Goal: Transaction & Acquisition: Obtain resource

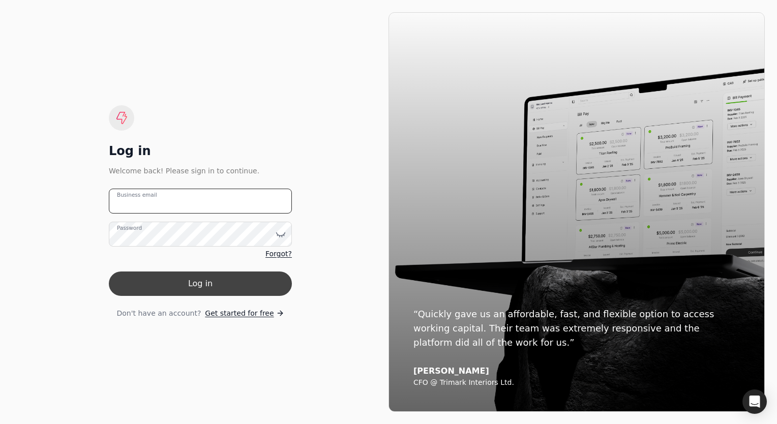
type email "[EMAIL_ADDRESS][DOMAIN_NAME]"
click at [230, 281] on button "Log in" at bounding box center [200, 284] width 183 height 24
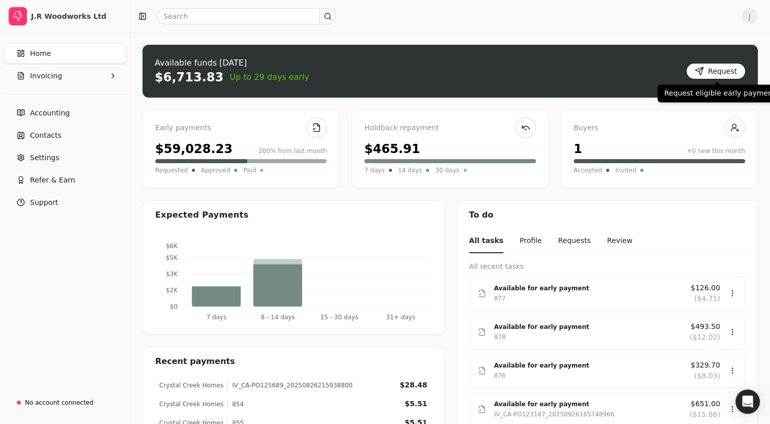
click at [710, 72] on button "Request" at bounding box center [716, 71] width 60 height 16
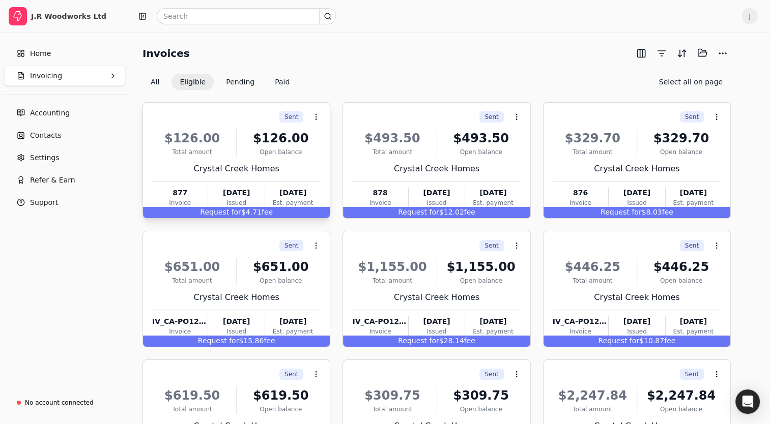
click at [196, 152] on div "Total amount" at bounding box center [192, 152] width 80 height 9
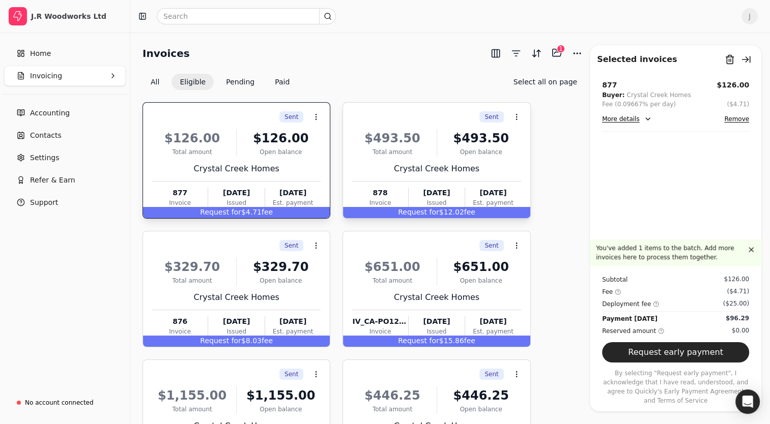
click at [379, 125] on div "$493.50 Total amount $493.50 Open balance Crystal Creek Homes 878 Invoice [DATE…" at bounding box center [436, 166] width 168 height 87
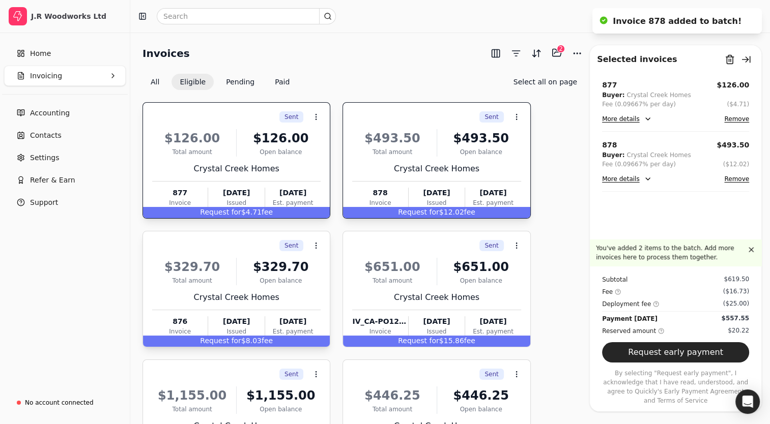
click at [219, 241] on div "Sent Context Menu Button" at bounding box center [235, 245] width 170 height 17
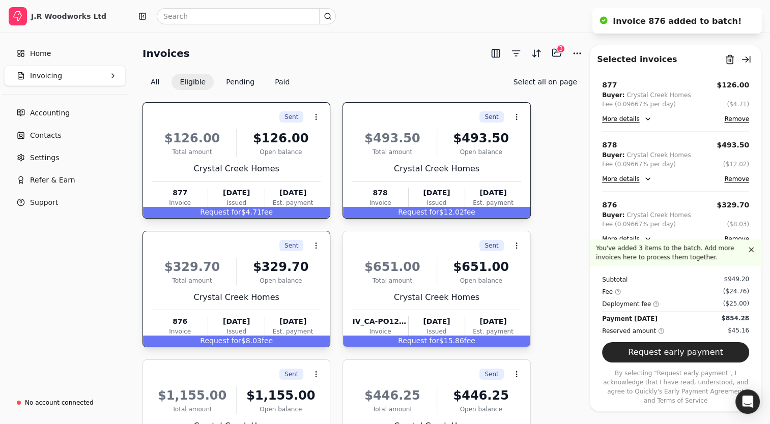
click at [393, 244] on div "Sent Context Menu Button" at bounding box center [435, 245] width 170 height 17
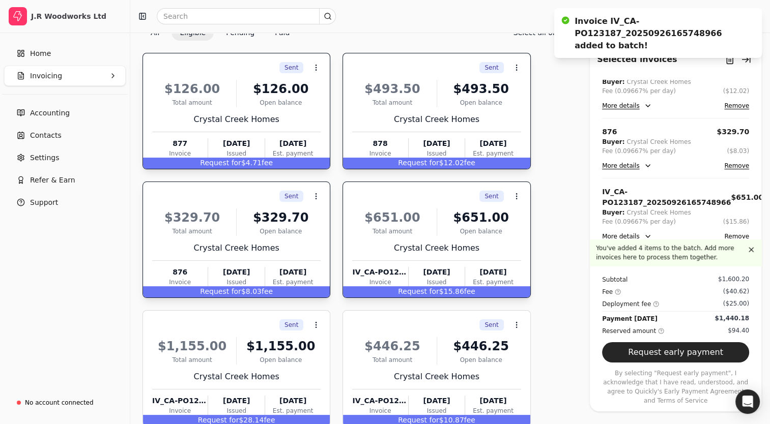
scroll to position [51, 0]
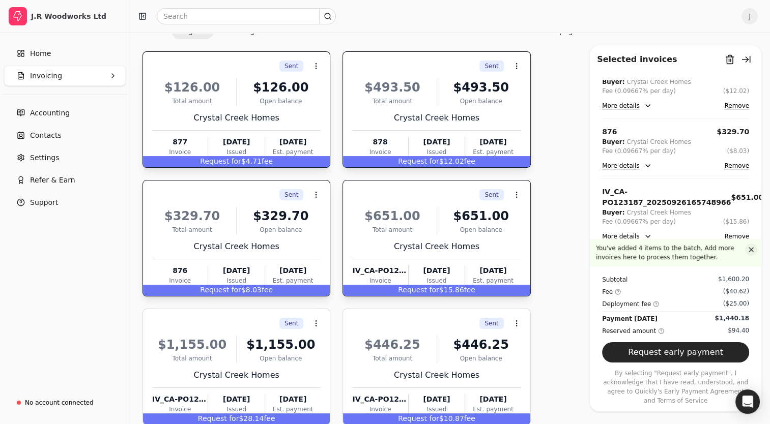
click at [749, 256] on button "button" at bounding box center [751, 250] width 12 height 12
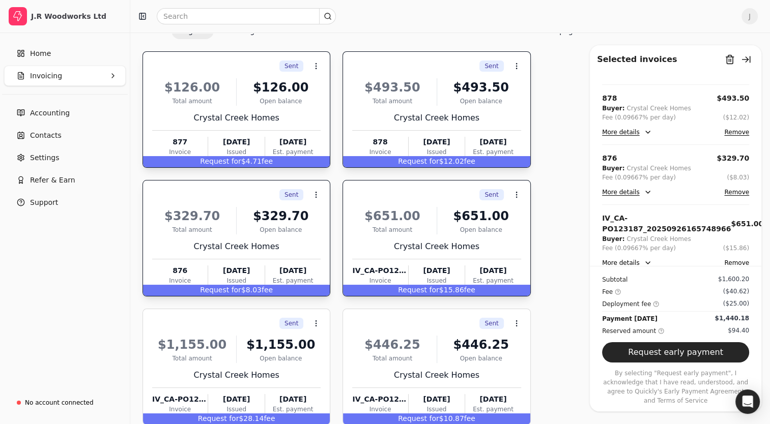
scroll to position [102, 0]
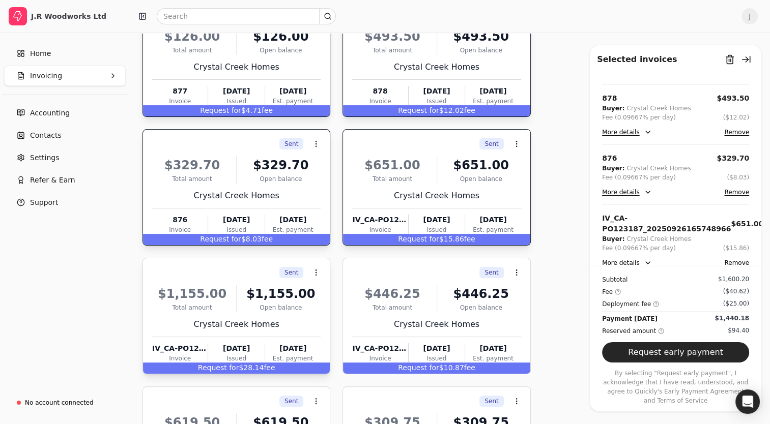
click at [189, 275] on div "Sent Context Menu Button" at bounding box center [235, 272] width 170 height 17
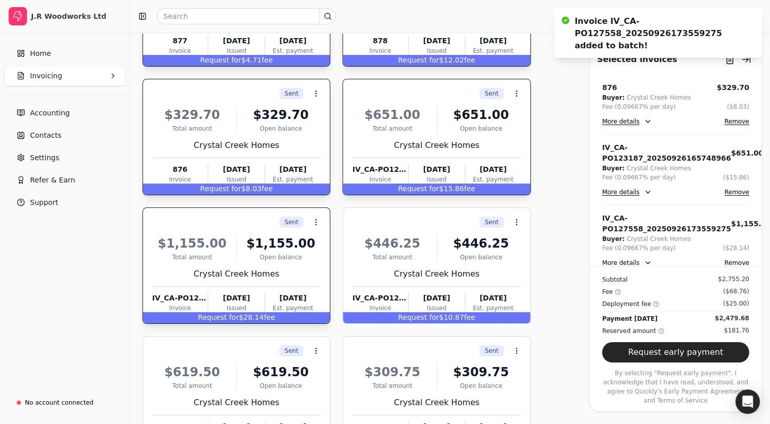
scroll to position [153, 0]
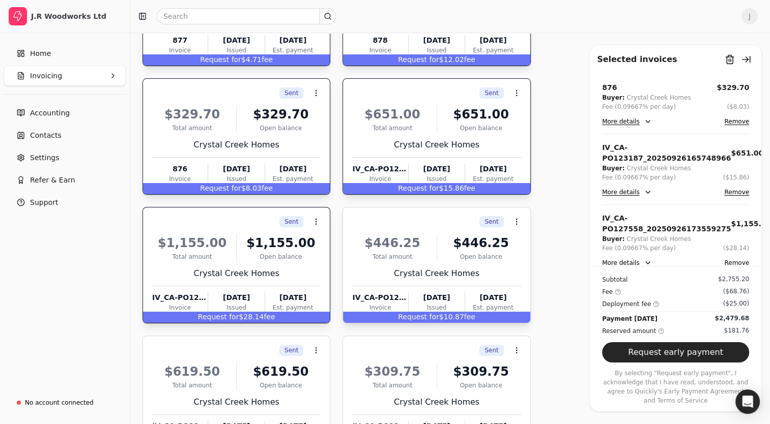
click at [375, 213] on div "Sent Context Menu Button" at bounding box center [435, 221] width 170 height 17
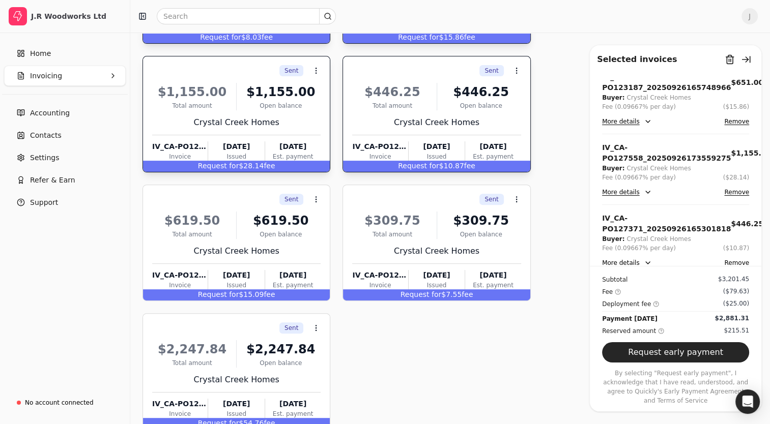
scroll to position [305, 0]
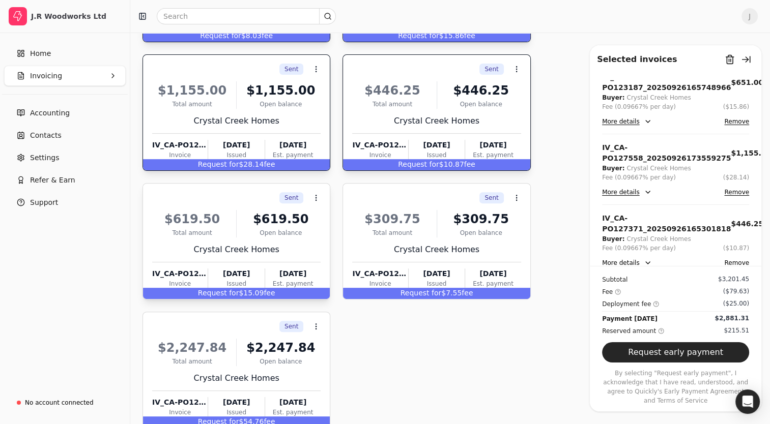
click at [218, 197] on div "Sent Context Menu Button" at bounding box center [235, 197] width 170 height 17
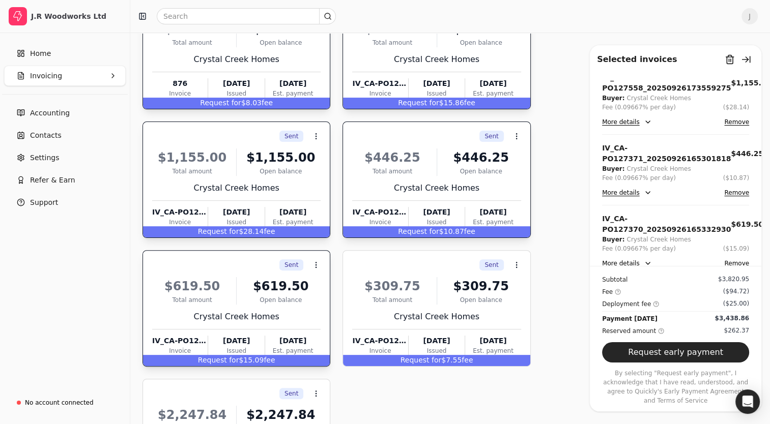
scroll to position [262, 0]
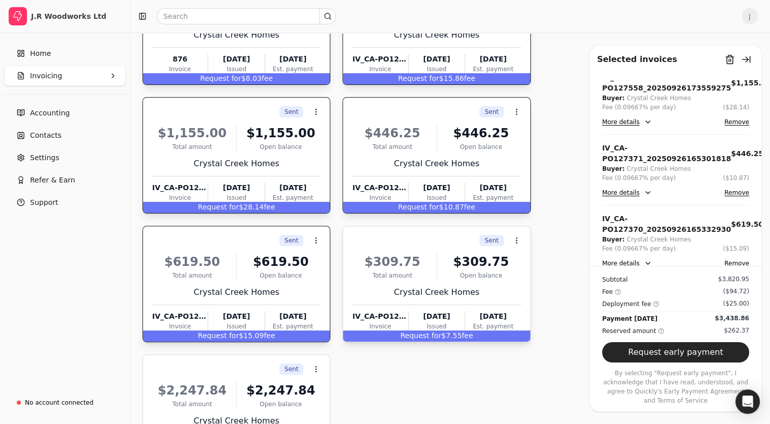
click at [360, 237] on div "Sent Context Menu Button" at bounding box center [435, 240] width 170 height 17
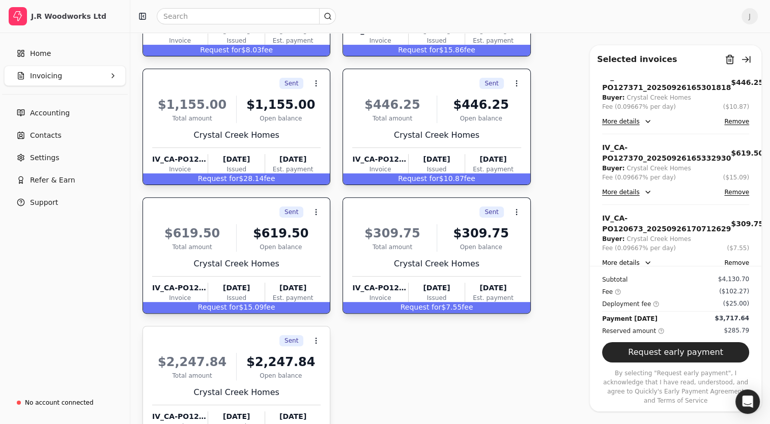
scroll to position [364, 0]
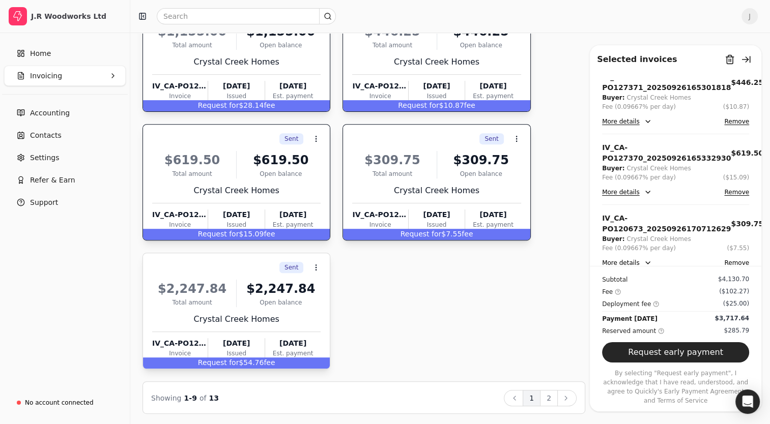
click at [188, 270] on div "Sent Context Menu Button" at bounding box center [235, 267] width 170 height 17
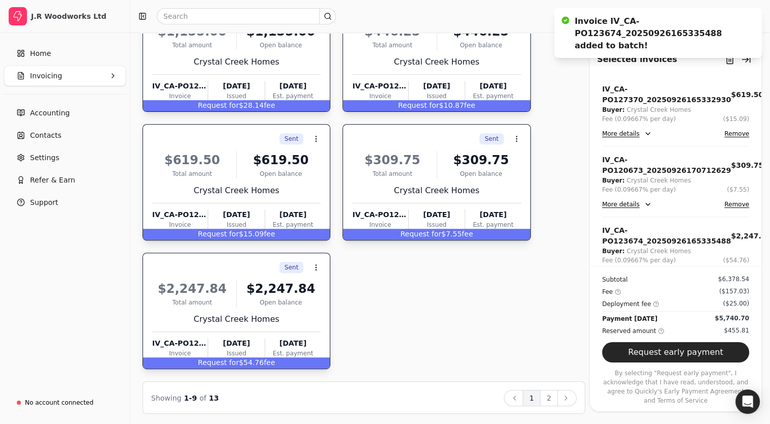
scroll to position [400, 0]
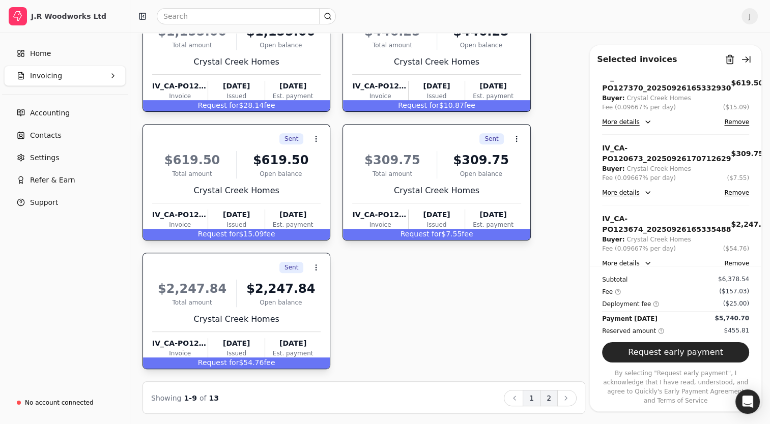
click at [549, 400] on button "2" at bounding box center [549, 398] width 18 height 16
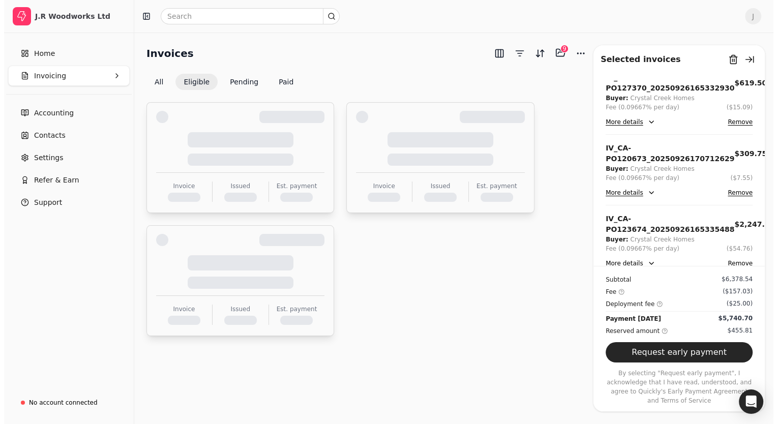
scroll to position [0, 0]
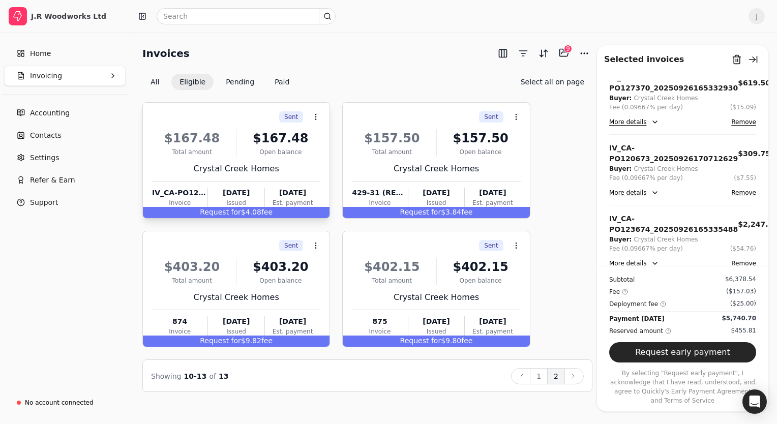
click at [196, 150] on div "Total amount" at bounding box center [192, 152] width 80 height 9
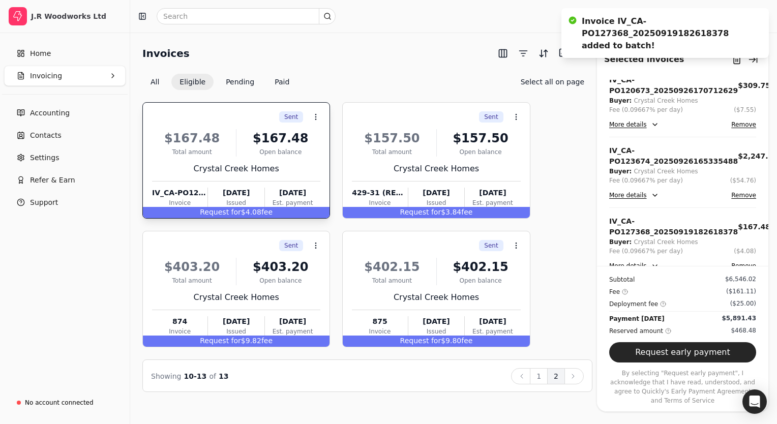
scroll to position [471, 0]
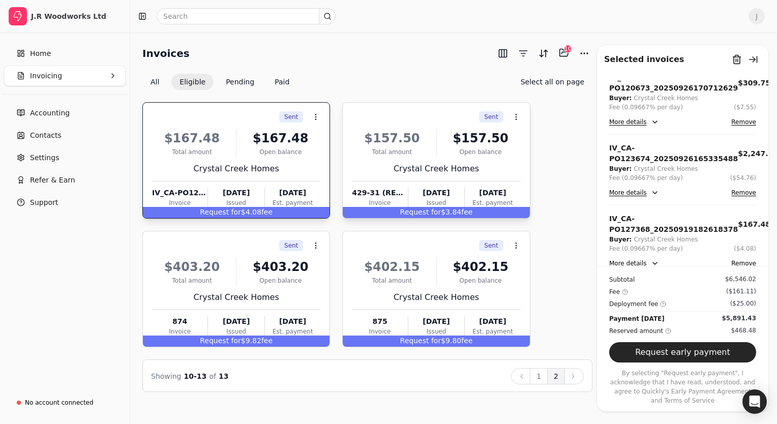
click at [354, 121] on div "Sent Context Menu Button" at bounding box center [435, 116] width 170 height 17
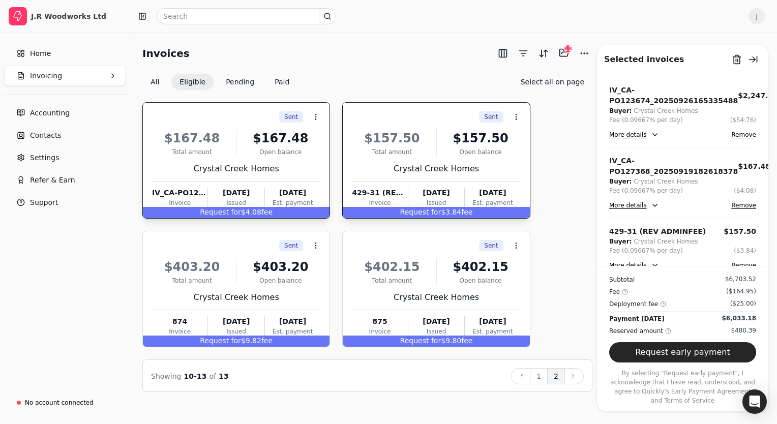
scroll to position [531, 0]
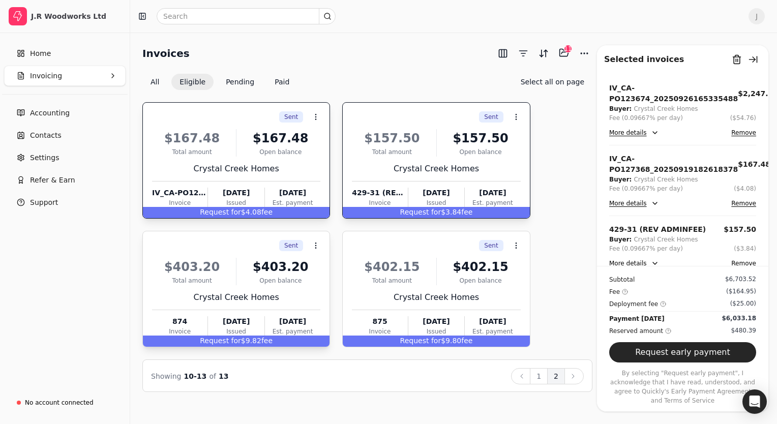
click at [216, 252] on div "Sent Context Menu Button" at bounding box center [235, 245] width 170 height 17
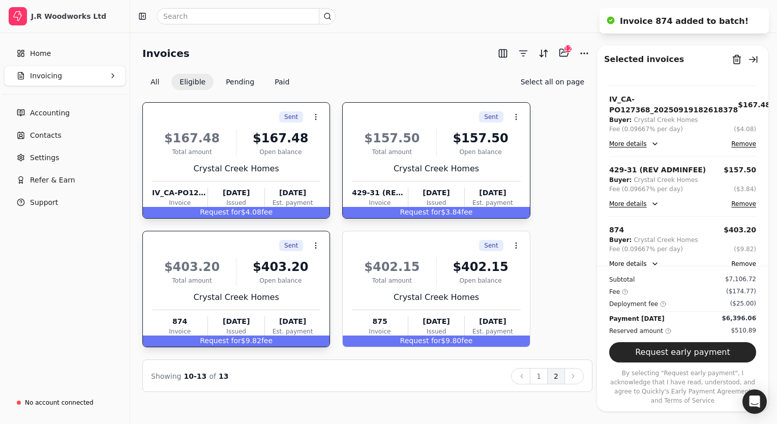
scroll to position [590, 0]
click at [375, 246] on div "Sent Context Menu Button" at bounding box center [435, 245] width 170 height 17
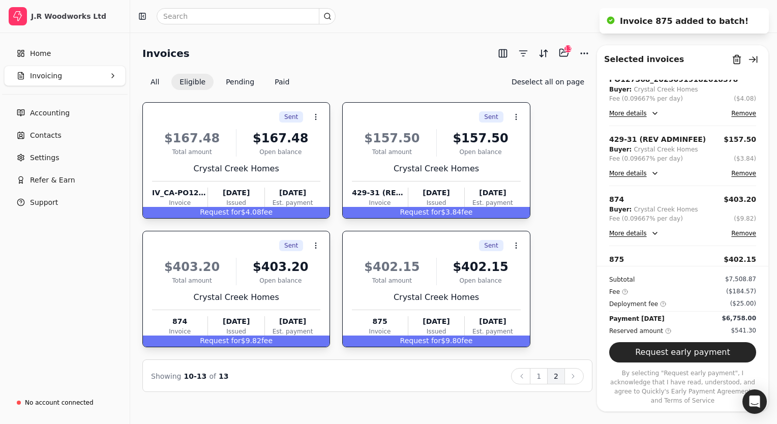
scroll to position [651, 0]
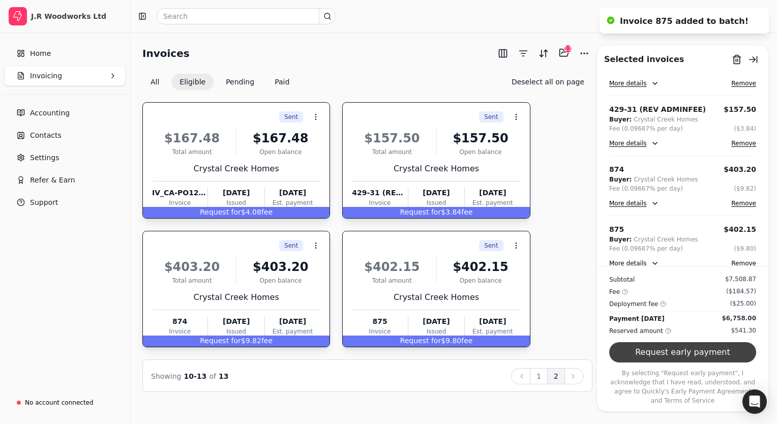
click at [714, 362] on button "Request early payment" at bounding box center [682, 352] width 147 height 20
